Goal: Task Accomplishment & Management: Manage account settings

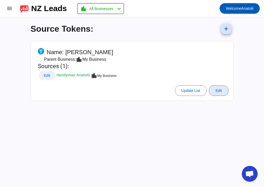
click at [50, 75] on span "Edit" at bounding box center [47, 75] width 6 height 3
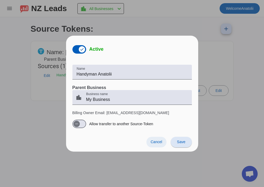
click at [159, 143] on span "Cancel" at bounding box center [157, 142] width 12 height 4
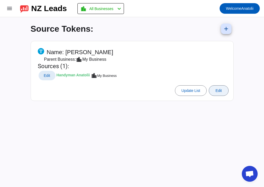
click at [216, 90] on span "Edit" at bounding box center [219, 91] width 6 height 4
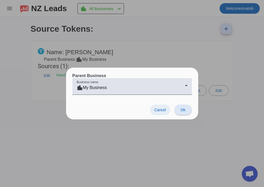
click at [160, 110] on span "Cancel" at bounding box center [160, 110] width 12 height 4
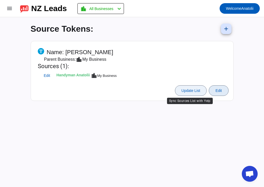
click at [185, 91] on span "Update List" at bounding box center [191, 91] width 19 height 4
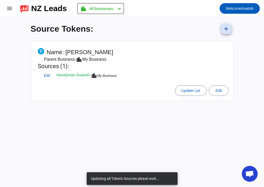
click at [127, 57] on mat-card-header "Name: Handyman Anatolii Parent Business: location_city My Business Sources (1):…" at bounding box center [132, 63] width 197 height 39
click at [68, 64] on mat-card-title "Sources (1):" at bounding box center [78, 66] width 80 height 7
click at [221, 93] on span "Edit" at bounding box center [219, 91] width 6 height 4
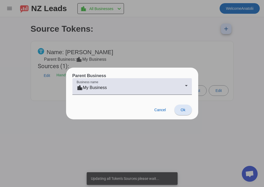
click at [181, 113] on span at bounding box center [183, 110] width 17 height 13
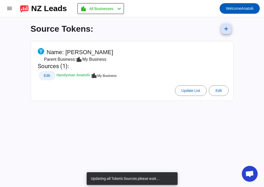
click at [49, 74] on span "Edit" at bounding box center [47, 75] width 6 height 3
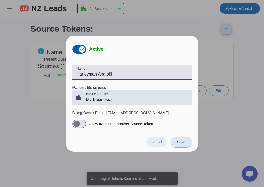
click at [165, 142] on span at bounding box center [157, 142] width 20 height 11
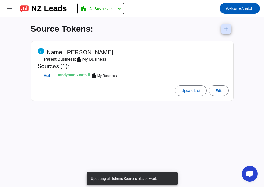
click at [186, 134] on div "Source Tokens: add Name: Handyman Anatolii Parent Business: location_city My Bu…" at bounding box center [132, 102] width 212 height 170
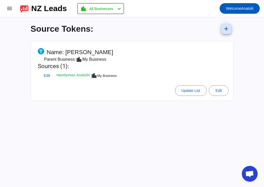
click at [136, 65] on mat-card-header "Name: Handyman Anatolii Parent Business: location_city My Business Sources (1):…" at bounding box center [132, 63] width 197 height 39
click at [82, 76] on div "Handyman Anatolii" at bounding box center [73, 76] width 33 height 4
click at [97, 8] on span "All Businesses" at bounding box center [101, 8] width 24 height 7
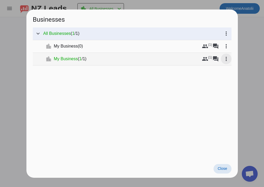
click at [228, 62] on mat-icon "more_vert" at bounding box center [226, 59] width 6 height 6
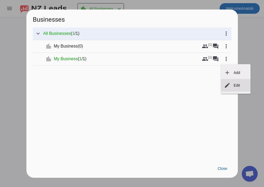
click at [235, 89] on button "edit Edit" at bounding box center [236, 85] width 30 height 13
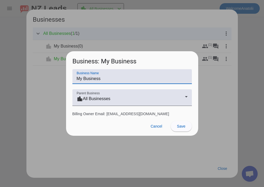
click at [140, 78] on input "My Business" at bounding box center [132, 79] width 111 height 6
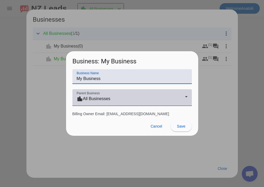
click at [140, 102] on div "location_city All Businesses" at bounding box center [131, 99] width 108 height 6
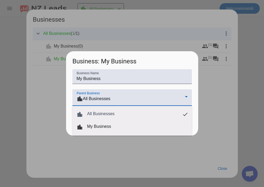
click at [199, 89] on div at bounding box center [132, 93] width 264 height 187
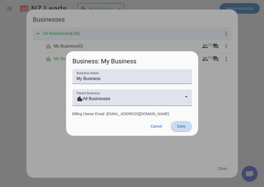
click at [180, 125] on span "Save" at bounding box center [181, 126] width 8 height 4
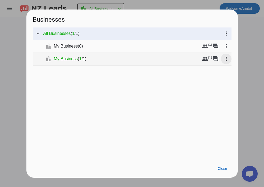
click at [226, 59] on mat-icon "more_vert" at bounding box center [226, 59] width 6 height 6
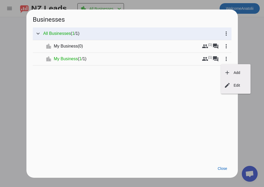
click at [205, 59] on div at bounding box center [132, 93] width 264 height 187
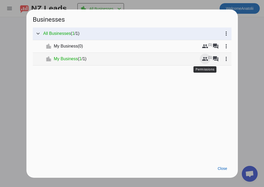
click at [208, 61] on mat-icon "group" at bounding box center [205, 59] width 6 height 6
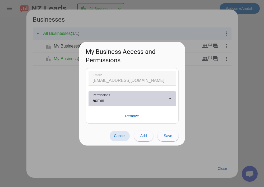
click at [170, 101] on icon at bounding box center [170, 98] width 6 height 6
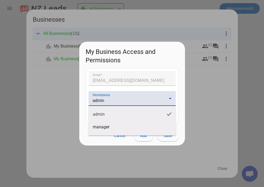
click at [170, 101] on div at bounding box center [132, 93] width 264 height 187
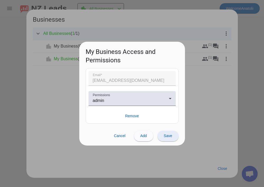
click at [163, 134] on span at bounding box center [168, 136] width 21 height 13
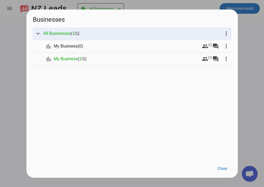
click at [58, 57] on span "My Business" at bounding box center [66, 58] width 24 height 5
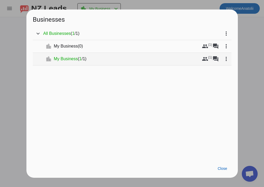
click at [67, 58] on span "My Business" at bounding box center [66, 58] width 24 height 5
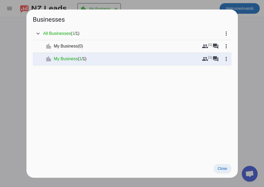
click at [222, 167] on span "Close" at bounding box center [223, 169] width 10 height 4
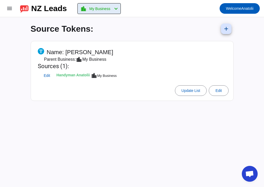
click at [83, 74] on div "Handyman Anatolii" at bounding box center [73, 76] width 33 height 4
click at [221, 92] on span "Edit" at bounding box center [219, 91] width 6 height 4
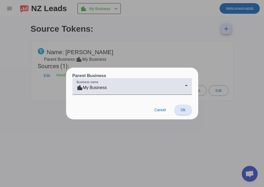
click at [184, 112] on span at bounding box center [183, 110] width 17 height 13
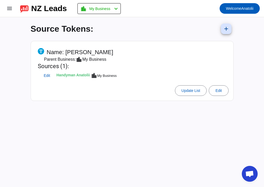
click at [74, 60] on span "Parent Business:" at bounding box center [60, 59] width 32 height 6
click at [40, 51] on icon at bounding box center [41, 51] width 6 height 6
click at [43, 12] on div "NZ Leads" at bounding box center [49, 8] width 36 height 7
click at [26, 8] on img at bounding box center [24, 8] width 8 height 9
click at [198, 69] on mat-card-header "Name: Handyman Anatolii Parent Business: location_city My Business Sources (1):…" at bounding box center [132, 63] width 197 height 39
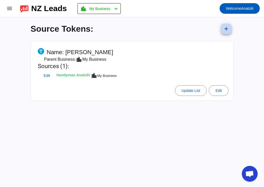
click at [225, 31] on mat-icon "add" at bounding box center [226, 29] width 6 height 6
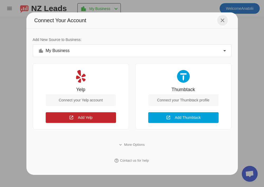
click at [220, 19] on mat-icon "close" at bounding box center [223, 20] width 6 height 6
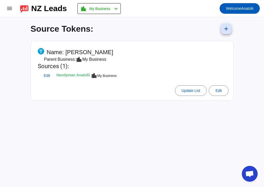
click at [165, 61] on mat-card-header "Name: Handyman Anatolii Parent Business: location_city My Business Sources (1):…" at bounding box center [132, 63] width 197 height 39
click at [218, 88] on span at bounding box center [218, 90] width 19 height 13
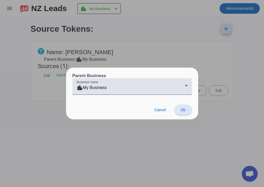
click at [182, 115] on span at bounding box center [183, 110] width 17 height 13
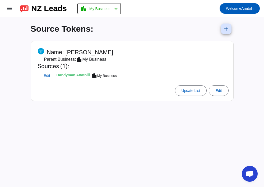
click at [182, 115] on div "Source Tokens: add Name: Handyman Anatolii Parent Business: location_city My Bu…" at bounding box center [132, 102] width 212 height 170
click at [6, 6] on mat-icon "menu" at bounding box center [9, 8] width 6 height 6
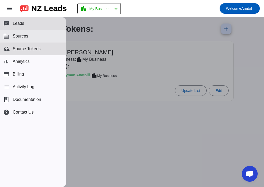
click at [26, 35] on span "Sources" at bounding box center [21, 36] width 16 height 5
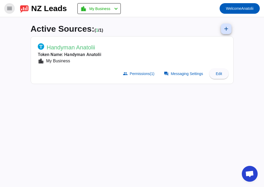
click at [10, 6] on mat-icon "menu" at bounding box center [9, 8] width 6 height 6
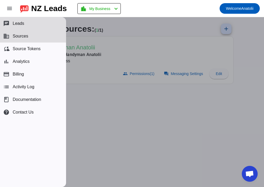
click at [22, 22] on span "Leads" at bounding box center [19, 23] width 12 height 5
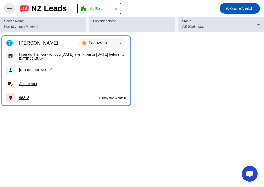
click at [108, 45] on div "Follow-up" at bounding box center [104, 43] width 30 height 6
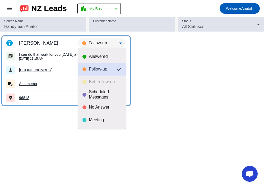
scroll to position [12, 0]
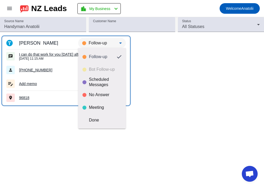
click at [157, 127] on div at bounding box center [132, 93] width 264 height 187
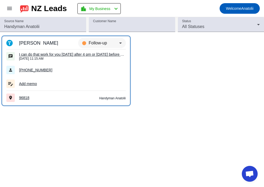
click at [28, 84] on div "Add memo" at bounding box center [72, 83] width 107 height 7
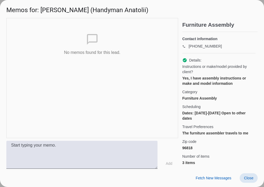
scroll to position [44, 0]
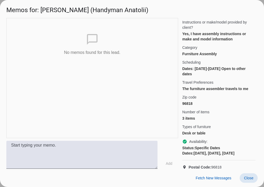
click at [253, 179] on span "Close" at bounding box center [249, 178] width 10 height 4
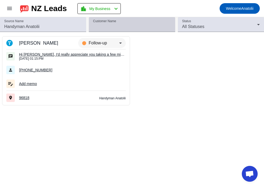
click at [143, 24] on input "Customer Name" at bounding box center [132, 27] width 78 height 6
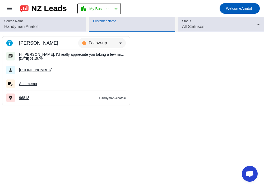
click at [115, 44] on div "Follow-up" at bounding box center [104, 43] width 30 height 6
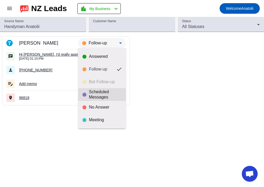
scroll to position [12, 0]
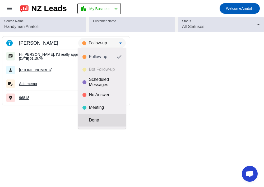
click at [99, 121] on div "Done" at bounding box center [105, 120] width 33 height 5
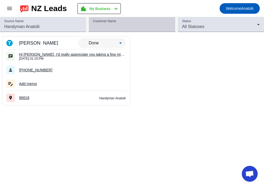
click at [143, 21] on div "Customer Name" at bounding box center [132, 24] width 78 height 15
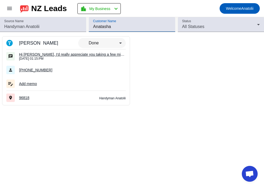
type input "Anatasha"
click at [195, 87] on tbody "Handyman Anatolii Anatasha M. (757) 955-9431 Hi Anatasha, I'd really appreciate…" at bounding box center [132, 70] width 264 height 76
click at [8, 6] on mat-icon "menu" at bounding box center [9, 8] width 6 height 6
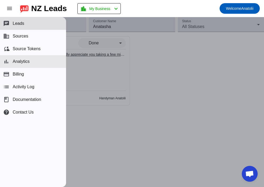
click at [21, 65] on button "bar_chart Analytics" at bounding box center [33, 61] width 66 height 13
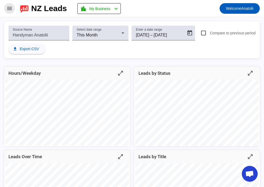
click at [12, 8] on mat-icon "menu" at bounding box center [9, 8] width 6 height 6
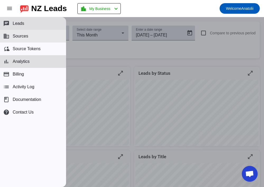
click at [21, 37] on span "Sources" at bounding box center [21, 36] width 16 height 5
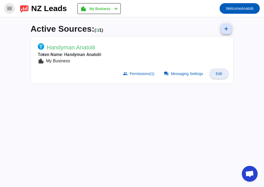
click at [221, 72] on span "Edit" at bounding box center [219, 74] width 6 height 4
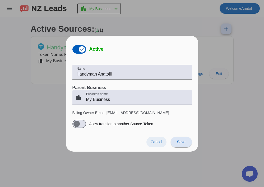
click at [155, 145] on span at bounding box center [157, 142] width 20 height 11
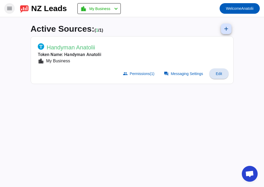
click at [10, 9] on mat-icon "menu" at bounding box center [9, 8] width 6 height 6
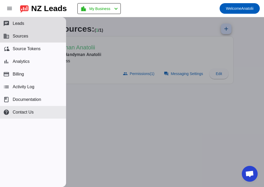
click at [28, 112] on span "Contact Us" at bounding box center [23, 112] width 21 height 5
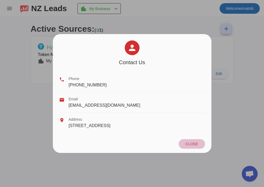
click at [193, 143] on span "Close" at bounding box center [192, 144] width 12 height 4
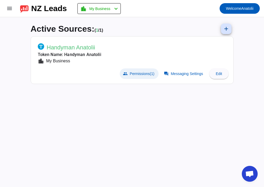
click at [140, 74] on span "Permissions (1)" at bounding box center [142, 74] width 25 height 4
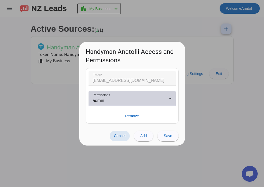
click at [160, 100] on div "admin" at bounding box center [131, 101] width 76 height 6
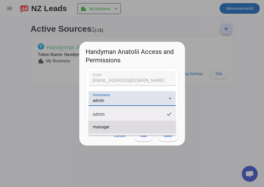
click at [103, 125] on span "manager" at bounding box center [101, 127] width 17 height 5
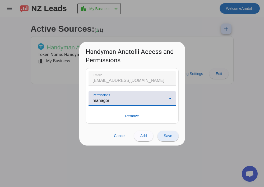
click at [167, 138] on span at bounding box center [168, 136] width 21 height 13
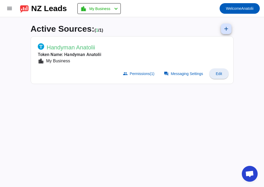
click at [212, 72] on span at bounding box center [218, 73] width 19 height 13
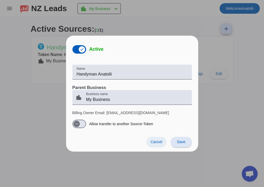
click at [155, 140] on span "Cancel" at bounding box center [157, 142] width 12 height 4
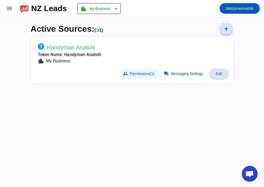
click at [140, 73] on span "Permissions (1)" at bounding box center [142, 74] width 25 height 4
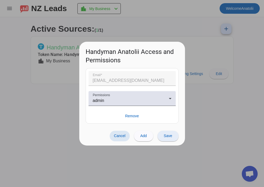
click at [167, 139] on span at bounding box center [168, 136] width 21 height 13
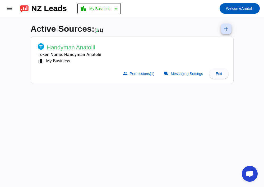
click at [66, 58] on div "My Business" at bounding box center [57, 61] width 26 height 6
click at [42, 46] on icon at bounding box center [41, 46] width 6 height 6
click at [99, 33] on h1 "Active Sources: ( 1 / 1)" at bounding box center [67, 29] width 73 height 10
click at [226, 30] on mat-icon "add" at bounding box center [226, 29] width 6 height 6
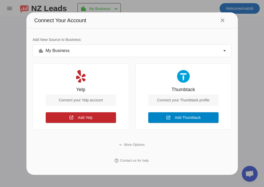
click at [187, 117] on span "Add Thumbtack" at bounding box center [188, 118] width 26 height 4
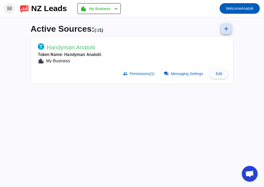
click at [10, 7] on mat-icon "menu" at bounding box center [9, 8] width 6 height 6
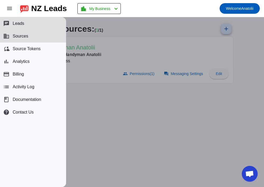
click at [20, 21] on span "Leads" at bounding box center [19, 23] width 12 height 5
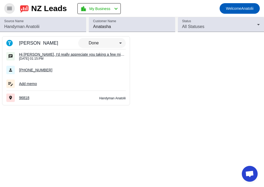
click at [12, 14] on span at bounding box center [9, 8] width 13 height 13
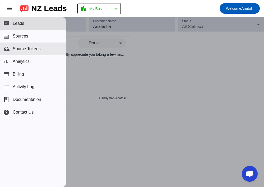
click at [27, 50] on span "Source Tokens" at bounding box center [27, 49] width 28 height 5
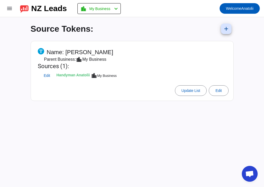
click at [84, 76] on div "Handyman Anatolii" at bounding box center [73, 76] width 33 height 4
click at [47, 76] on span "Edit" at bounding box center [47, 75] width 6 height 3
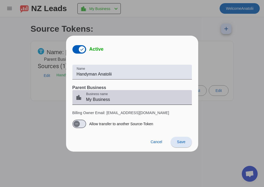
click at [113, 100] on input "My Business" at bounding box center [137, 100] width 102 height 6
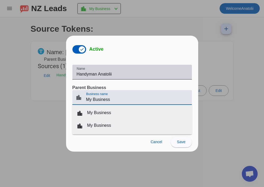
click at [111, 76] on input "Handyman Anatolii" at bounding box center [132, 74] width 111 height 6
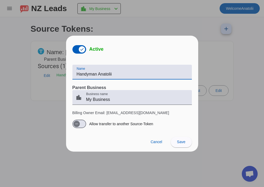
click at [117, 134] on div "Cancel Save" at bounding box center [132, 142] width 132 height 19
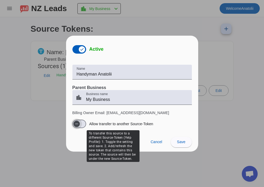
click at [78, 123] on icon "button" at bounding box center [77, 124] width 4 height 4
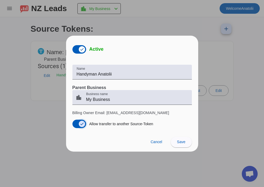
click at [81, 124] on icon "button" at bounding box center [81, 124] width 3 height 0
click at [186, 147] on span at bounding box center [181, 142] width 21 height 13
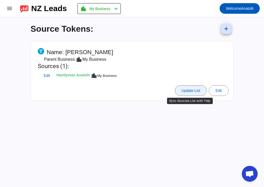
click at [188, 91] on span "Update List" at bounding box center [191, 91] width 19 height 4
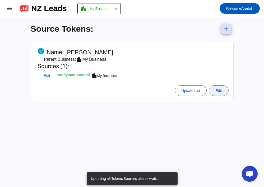
click at [221, 92] on span "Edit" at bounding box center [219, 91] width 6 height 4
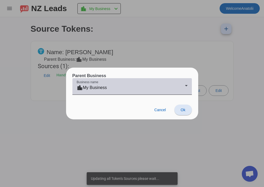
click at [163, 89] on div "location_city My Business" at bounding box center [131, 88] width 108 height 6
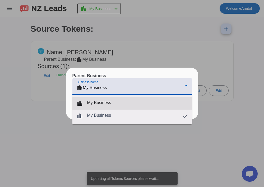
click at [149, 105] on mat-option "location_city My Business" at bounding box center [132, 103] width 120 height 13
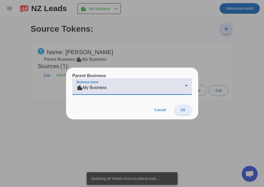
click at [183, 108] on span "Ok" at bounding box center [183, 110] width 5 height 4
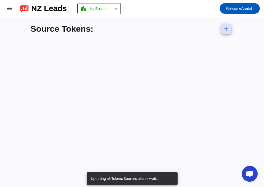
click at [156, 96] on div "Source Tokens: add" at bounding box center [132, 102] width 212 height 170
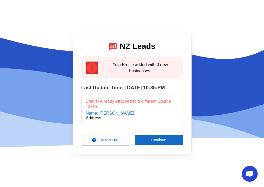
click at [169, 141] on span at bounding box center [159, 140] width 48 height 13
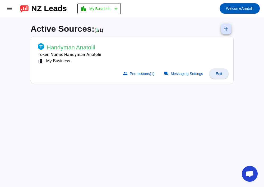
click at [221, 72] on span "Edit" at bounding box center [219, 74] width 6 height 4
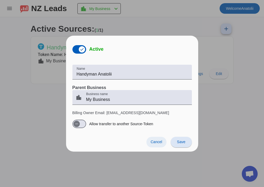
click at [159, 143] on span "Cancel" at bounding box center [157, 142] width 12 height 4
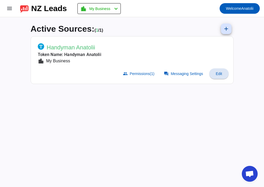
click at [219, 75] on span "Edit" at bounding box center [219, 74] width 6 height 4
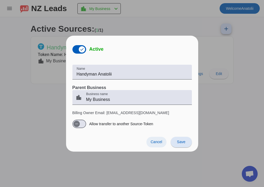
click at [157, 145] on span at bounding box center [157, 142] width 20 height 11
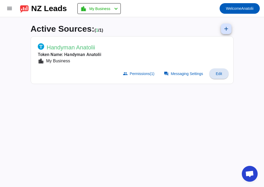
click at [57, 60] on div "My Business" at bounding box center [57, 61] width 26 height 6
click at [47, 53] on mat-card-subtitle "Token Name: Handyman Anatolii" at bounding box center [69, 55] width 63 height 6
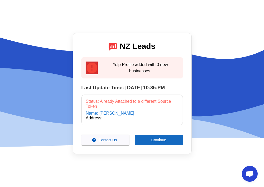
click at [143, 138] on span at bounding box center [159, 140] width 48 height 13
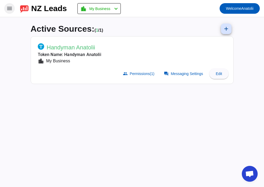
click at [9, 10] on mat-icon "menu" at bounding box center [9, 8] width 6 height 6
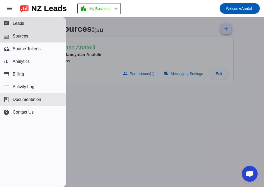
click at [49, 100] on button "book Documentation" at bounding box center [33, 99] width 66 height 13
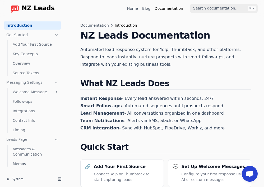
scroll to position [592, 0]
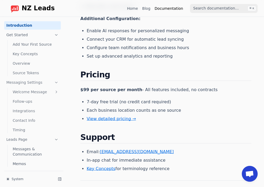
click at [31, 102] on link "Follow-ups" at bounding box center [36, 101] width 50 height 8
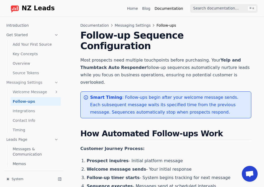
scroll to position [7, 0]
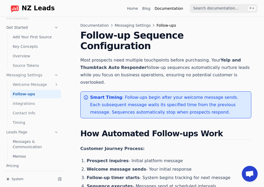
click at [35, 85] on link "Welcome Message" at bounding box center [36, 84] width 50 height 8
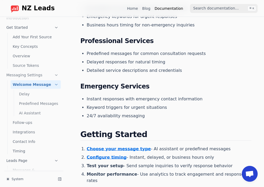
scroll to position [1123, 0]
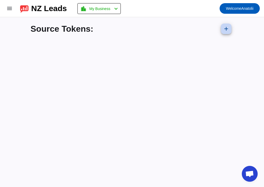
click at [226, 32] on mat-icon "add" at bounding box center [226, 29] width 6 height 6
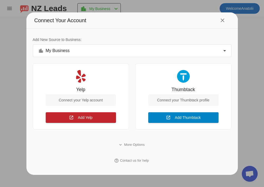
click at [177, 119] on span "Add Thumbtack" at bounding box center [188, 118] width 26 height 4
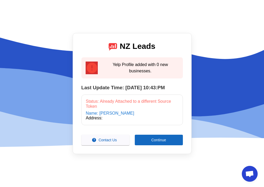
click at [161, 141] on span "Continue" at bounding box center [158, 140] width 15 height 4
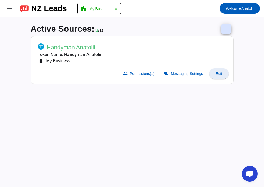
click at [218, 76] on span at bounding box center [218, 73] width 19 height 13
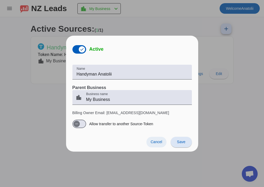
click at [157, 142] on span "Cancel" at bounding box center [157, 142] width 12 height 4
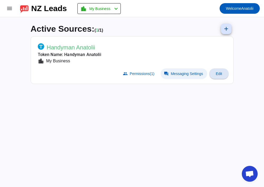
click at [171, 72] on span "Messaging Settings" at bounding box center [187, 74] width 32 height 4
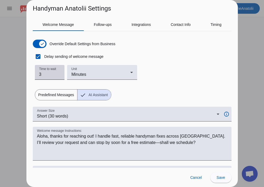
type input "3"
click at [60, 72] on input "3" at bounding box center [49, 74] width 21 height 6
click at [172, 75] on div "Override Default Settings from Business Delay sending of welcome message Time t…" at bounding box center [132, 67] width 199 height 65
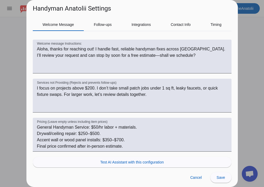
scroll to position [97, 0]
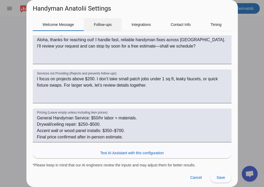
click at [99, 27] on span "Follow-ups" at bounding box center [103, 24] width 18 height 13
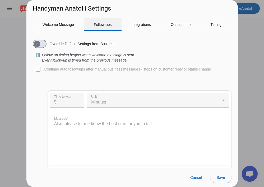
scroll to position [0, 0]
click at [42, 42] on span "button" at bounding box center [40, 44] width 14 height 8
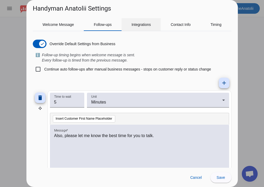
click at [142, 26] on span "Integrations" at bounding box center [141, 25] width 19 height 4
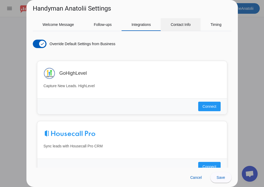
click at [176, 25] on span "Contact Info" at bounding box center [181, 25] width 20 height 4
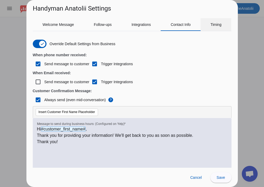
click at [215, 28] on span "Timing" at bounding box center [216, 24] width 11 height 13
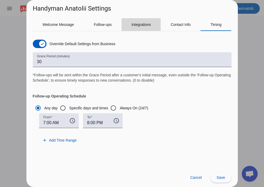
click at [143, 24] on span "Integrations" at bounding box center [141, 25] width 19 height 4
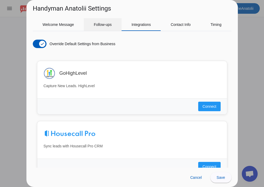
click at [96, 24] on span "Follow-ups" at bounding box center [103, 25] width 18 height 4
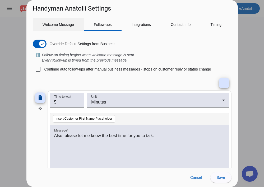
click at [72, 24] on span "Welcome Message" at bounding box center [58, 25] width 31 height 4
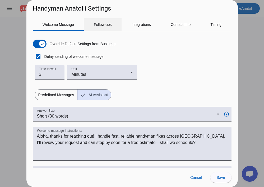
click at [110, 26] on span "Follow-ups" at bounding box center [103, 25] width 18 height 4
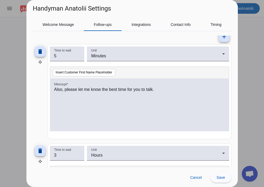
scroll to position [91, 0]
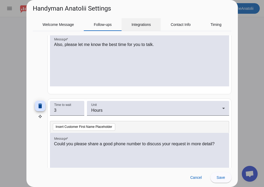
click at [134, 29] on span "Integrations" at bounding box center [141, 24] width 19 height 13
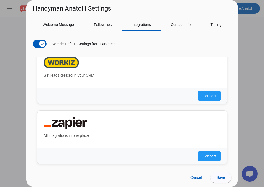
scroll to position [494, 0]
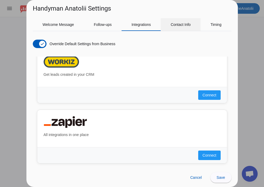
click at [176, 28] on span "Contact Info" at bounding box center [181, 24] width 20 height 13
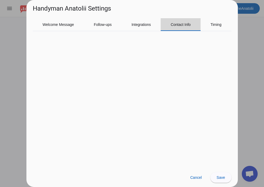
scroll to position [490, 0]
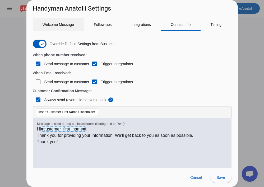
click at [79, 25] on div "Welcome Message" at bounding box center [58, 24] width 51 height 13
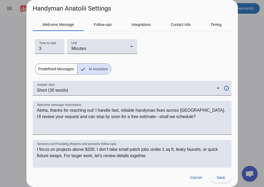
scroll to position [43, 0]
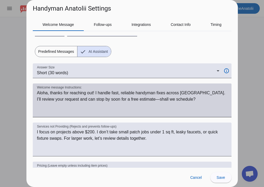
click at [186, 102] on textarea "Welcome message Instructions:" at bounding box center [132, 102] width 190 height 25
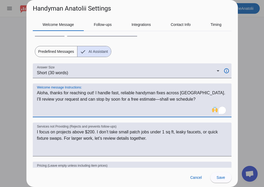
type textarea "Aloha, thanks for reaching out! I handle fast, reliable handyman fixes across […"
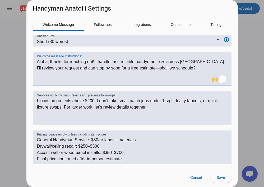
scroll to position [72, 0]
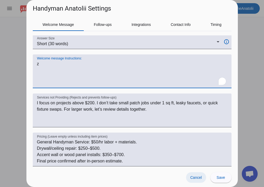
type textarea "z"
click at [190, 175] on span at bounding box center [196, 177] width 20 height 11
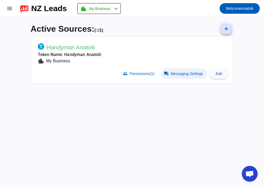
click at [181, 74] on span "Messaging Settings" at bounding box center [187, 74] width 32 height 4
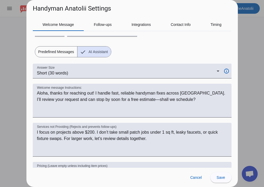
scroll to position [42, 0]
